Goal: Task Accomplishment & Management: Manage account settings

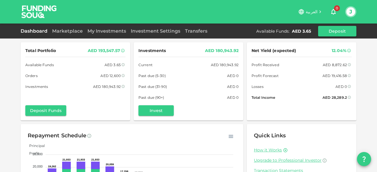
click at [38, 31] on link "Dashboard" at bounding box center [35, 31] width 29 height 6
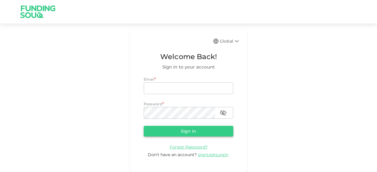
type input "[EMAIL_ADDRESS][DOMAIN_NAME]"
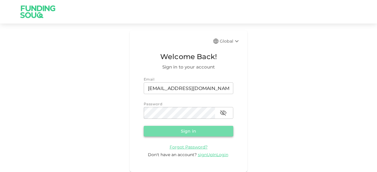
click at [182, 130] on button "Sign in" at bounding box center [188, 131] width 89 height 11
